Goal: Find specific page/section: Find specific page/section

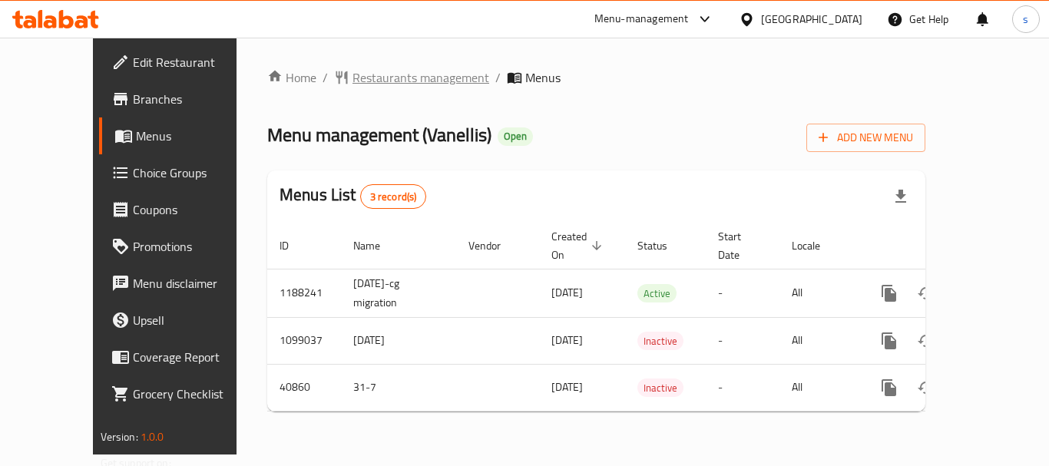
click at [382, 80] on span "Restaurants management" at bounding box center [421, 77] width 137 height 18
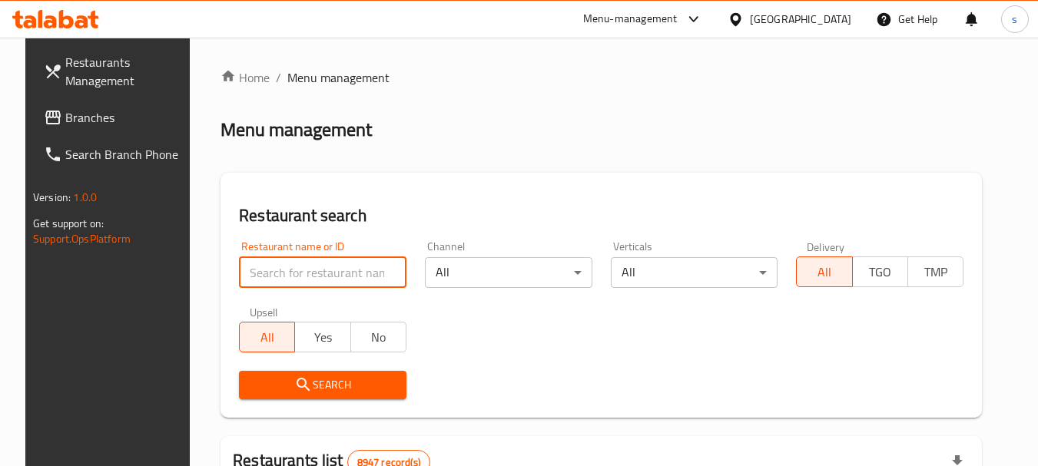
paste input "11244"
type input "11244"
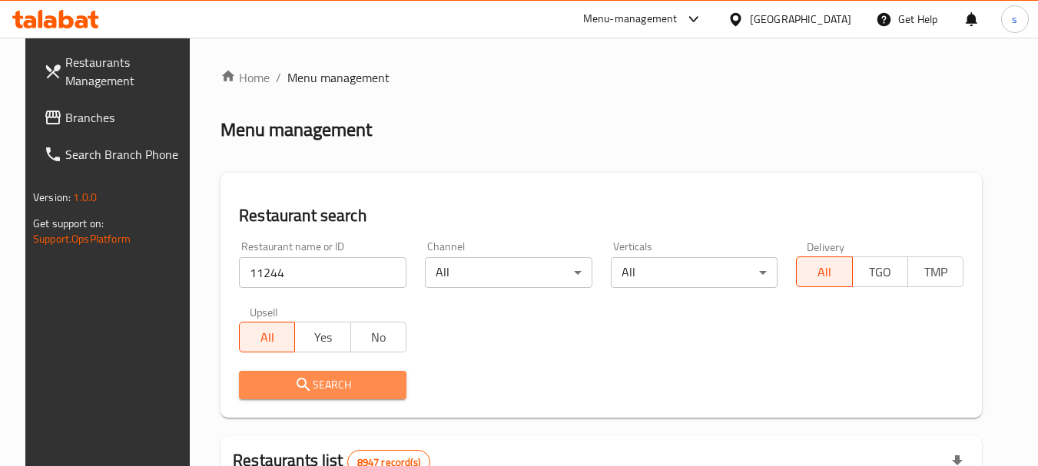
click at [281, 386] on span "Search" at bounding box center [322, 385] width 143 height 19
click at [281, 386] on div at bounding box center [519, 233] width 1038 height 466
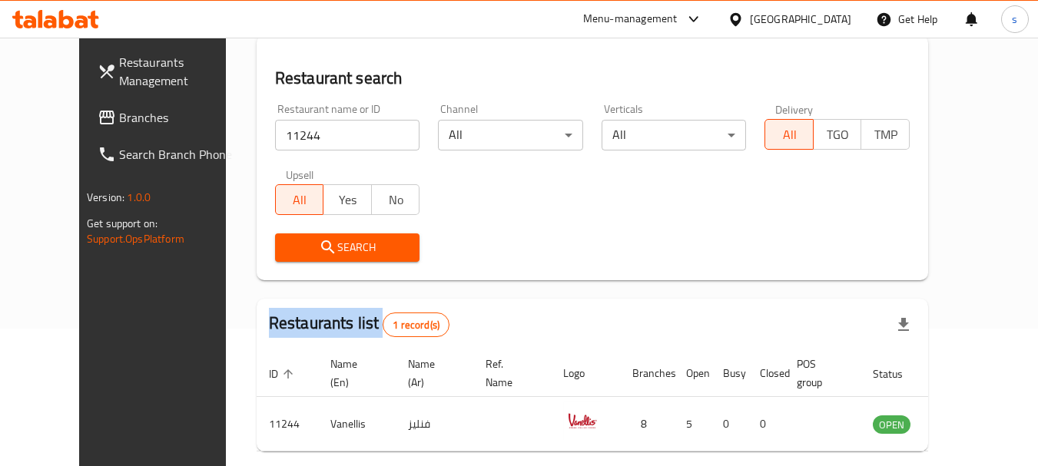
scroll to position [206, 0]
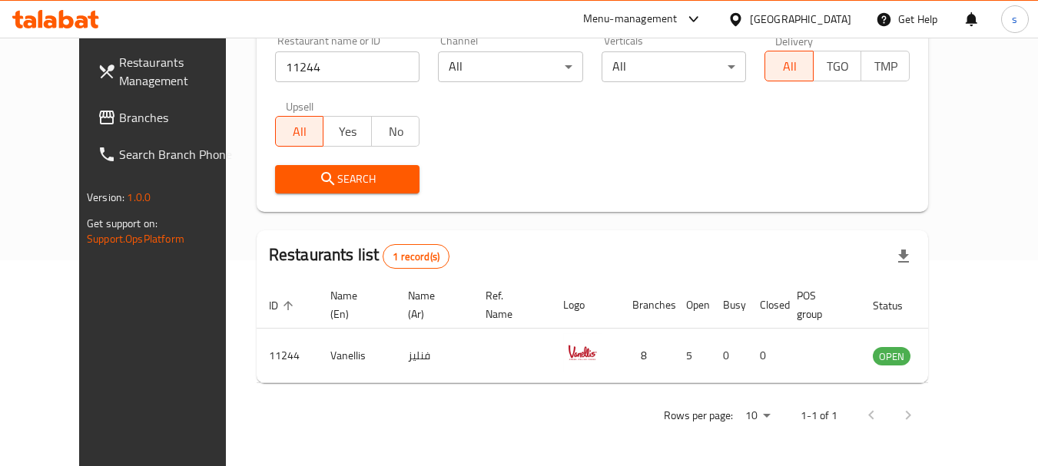
click at [847, 18] on div "[GEOGRAPHIC_DATA]" at bounding box center [800, 19] width 101 height 17
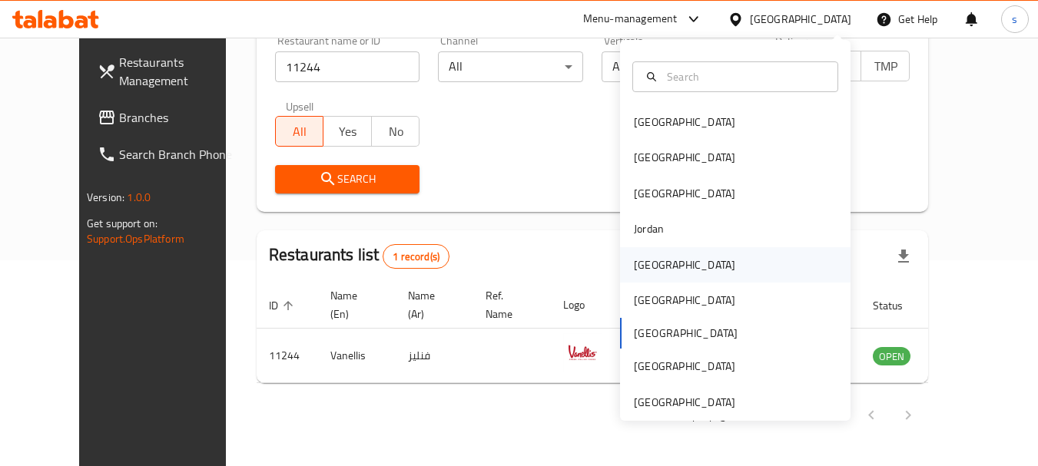
click at [654, 262] on div "[GEOGRAPHIC_DATA]" at bounding box center [684, 264] width 126 height 35
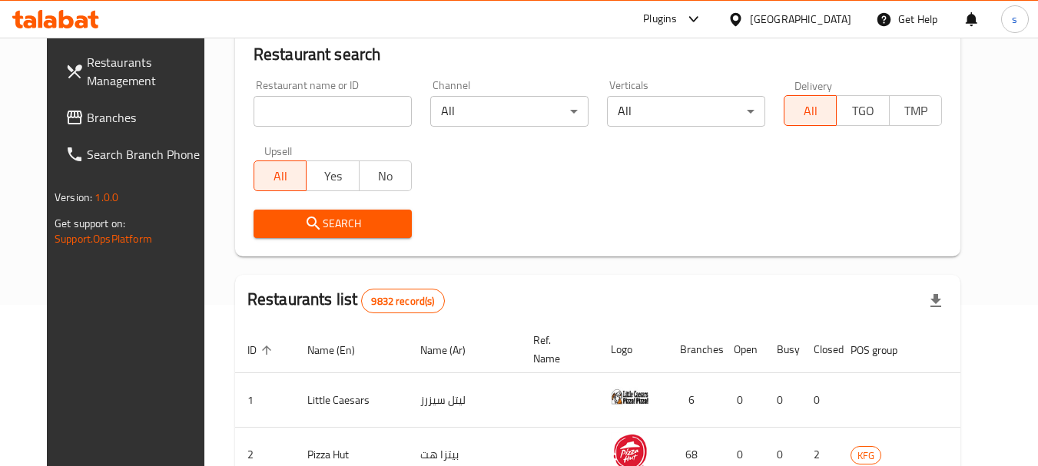
scroll to position [206, 0]
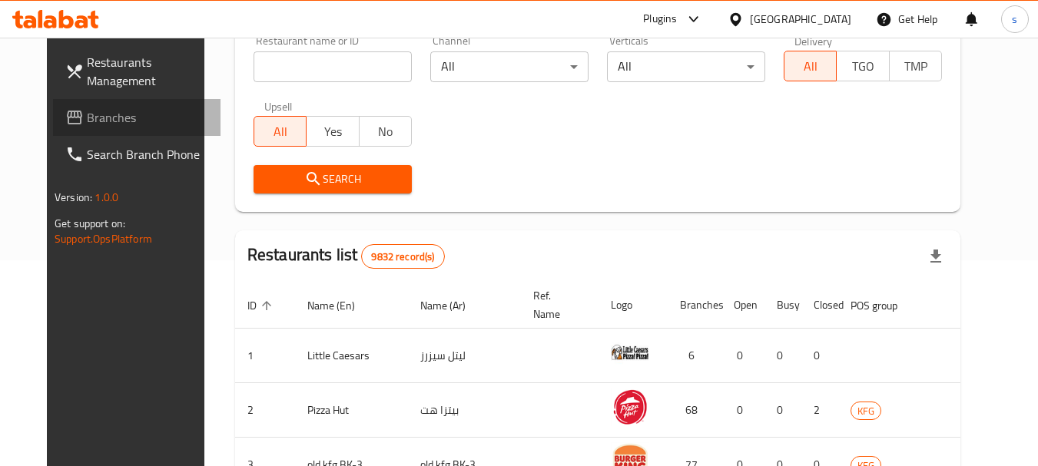
click at [87, 118] on span "Branches" at bounding box center [147, 117] width 121 height 18
